Goal: Information Seeking & Learning: Find specific page/section

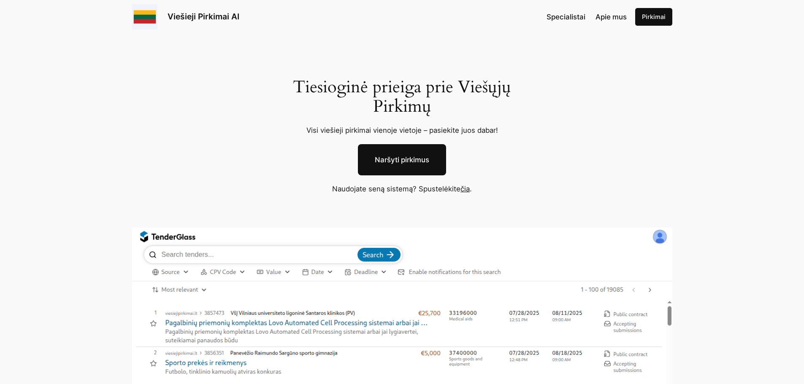
click at [408, 163] on link "Naršyti pirkimus" at bounding box center [402, 159] width 88 height 31
click at [653, 18] on link "Pirkimai" at bounding box center [653, 17] width 37 height 18
click at [195, 16] on link "Viešieji Pirkimai AI" at bounding box center [203, 16] width 72 height 10
click at [464, 190] on link "čia" at bounding box center [464, 189] width 9 height 8
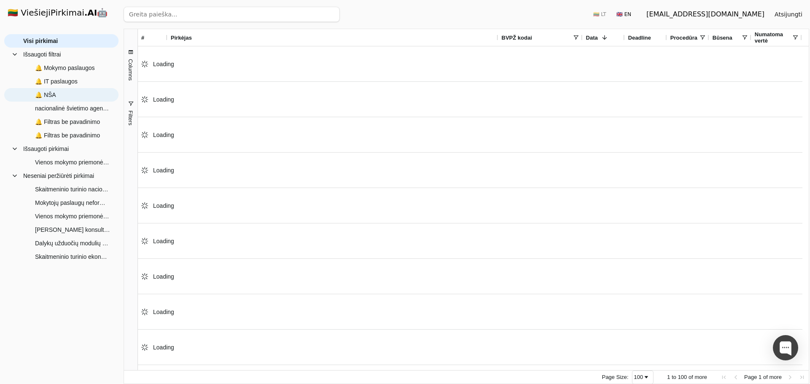
click at [52, 94] on span "🔔 NŠA" at bounding box center [45, 95] width 21 height 13
type input "nacionalinė švietimo agentūra"
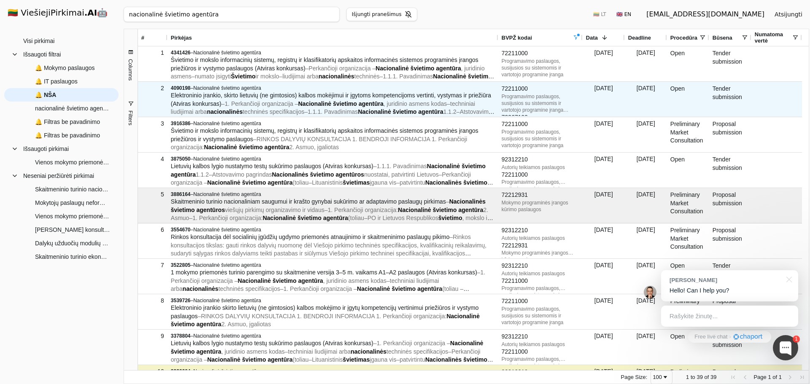
drag, startPoint x: 302, startPoint y: 98, endPoint x: 270, endPoint y: 100, distance: 33.0
click at [270, 100] on span "1. Perkančioji organizacija –" at bounding box center [260, 103] width 73 height 7
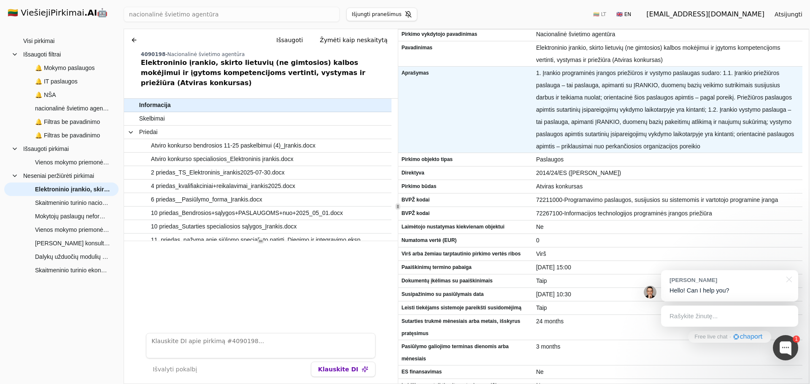
scroll to position [42, 0]
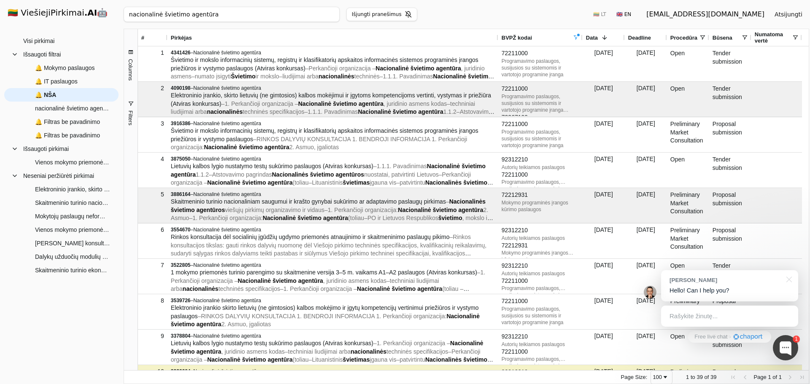
click at [599, 38] on span at bounding box center [603, 37] width 10 height 7
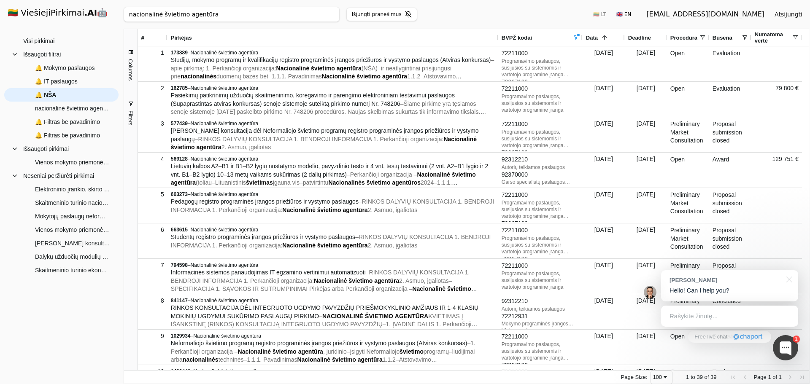
click at [598, 37] on span at bounding box center [603, 37] width 10 height 7
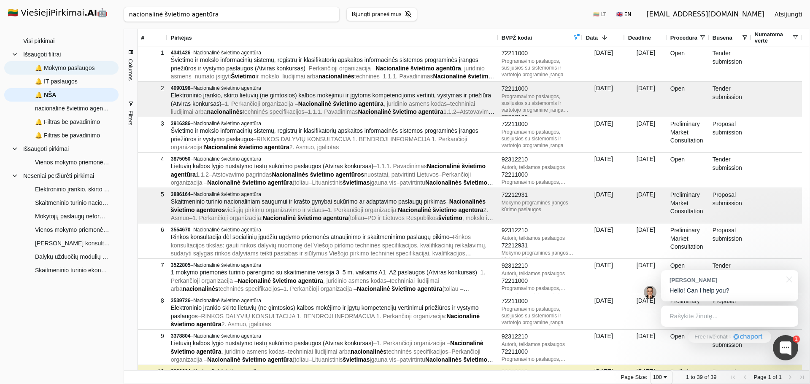
click at [63, 66] on span "🔔 Mokymo paslaugos" at bounding box center [65, 68] width 60 height 13
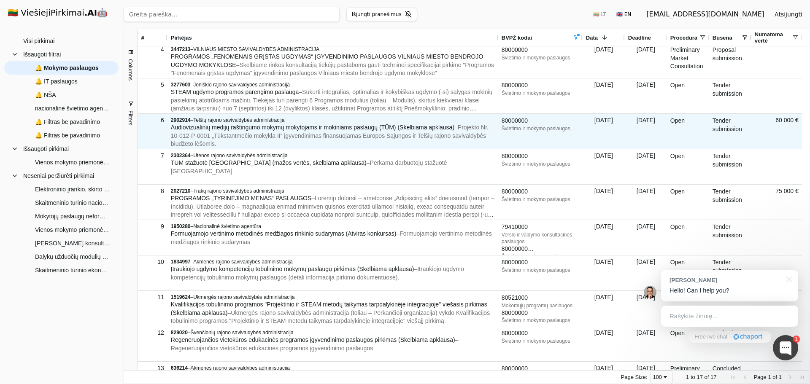
scroll to position [127, 0]
